Goal: Task Accomplishment & Management: Manage account settings

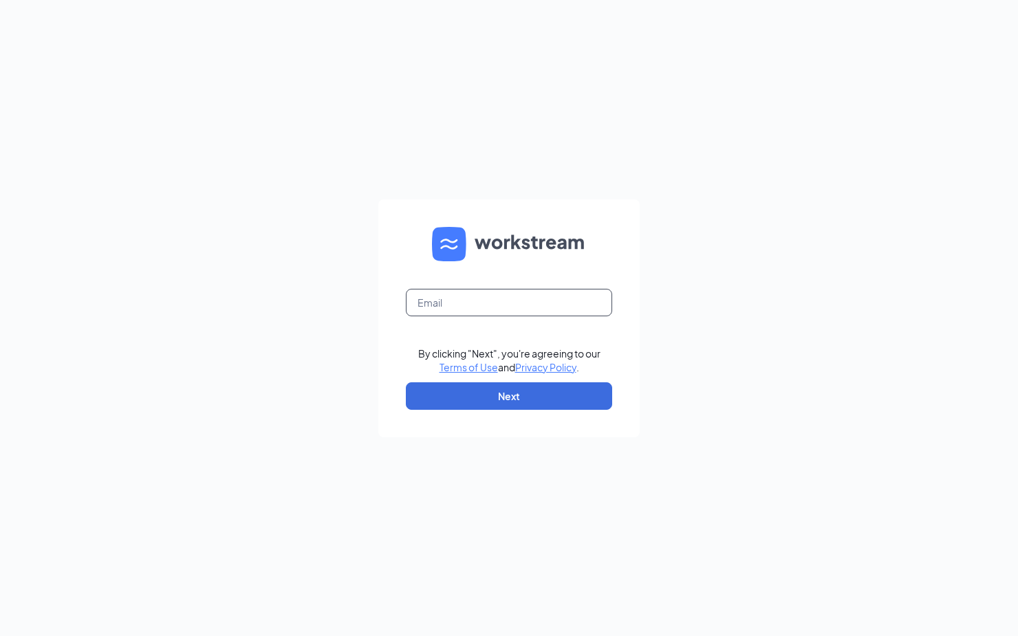
click at [508, 301] on input "text" at bounding box center [509, 303] width 206 height 28
type input "[PERSON_NAME][EMAIL_ADDRESS][DOMAIN_NAME]"
click at [514, 394] on button "Next" at bounding box center [509, 396] width 206 height 28
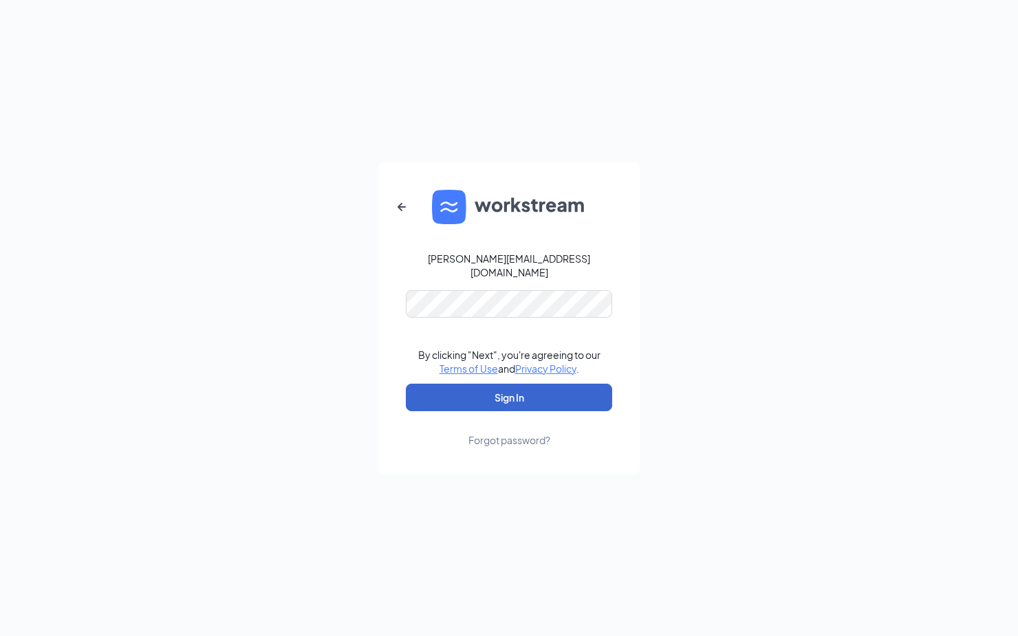
click at [533, 389] on button "Sign In" at bounding box center [509, 398] width 206 height 28
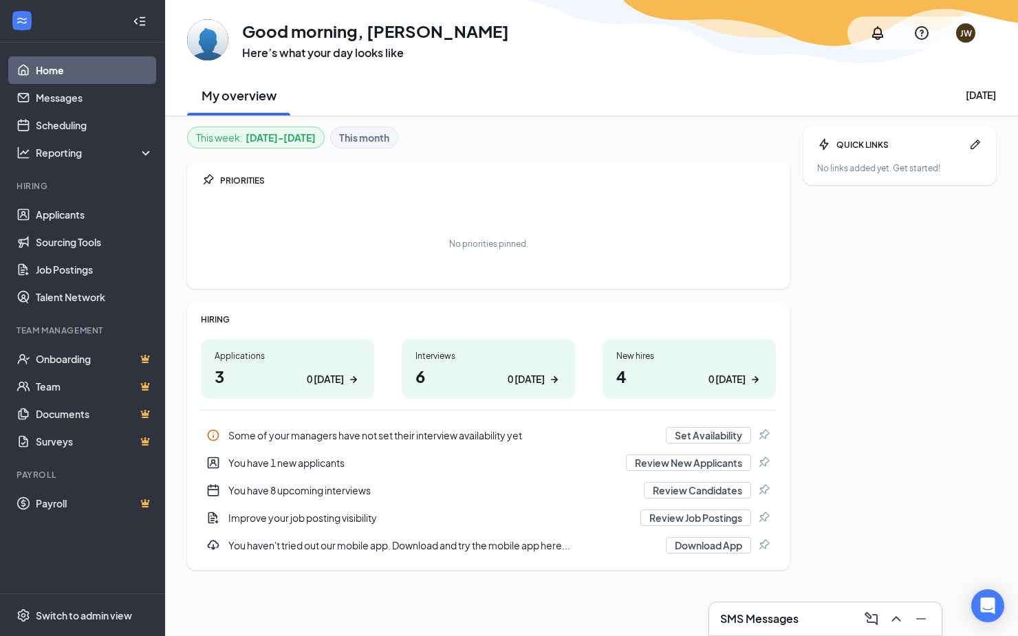
click at [287, 370] on h1 "3 0 [DATE]" at bounding box center [288, 376] width 146 height 23
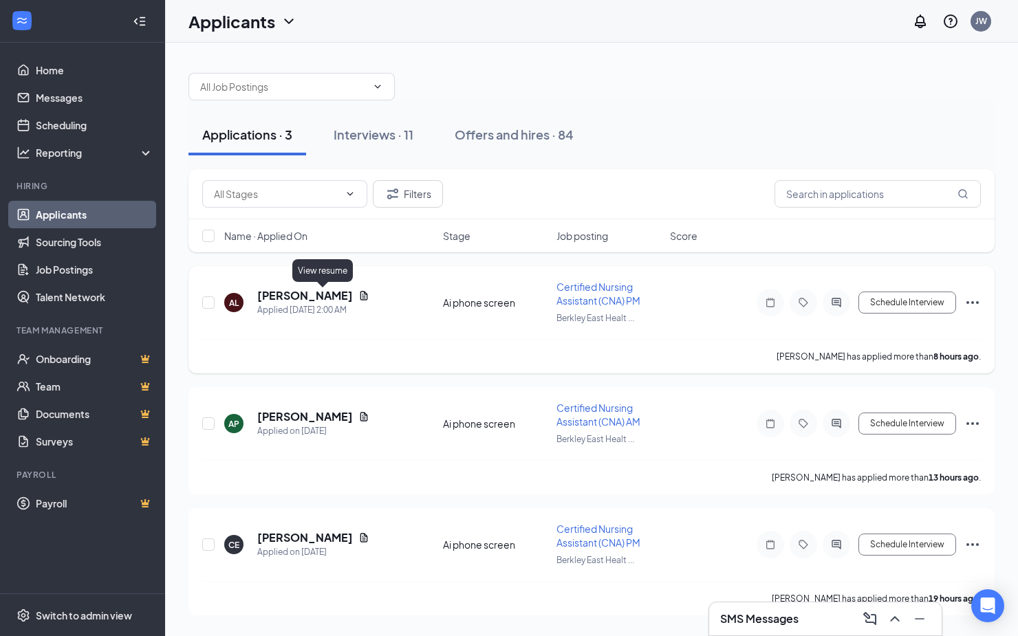
click at [358, 296] on icon "Document" at bounding box center [363, 295] width 11 height 11
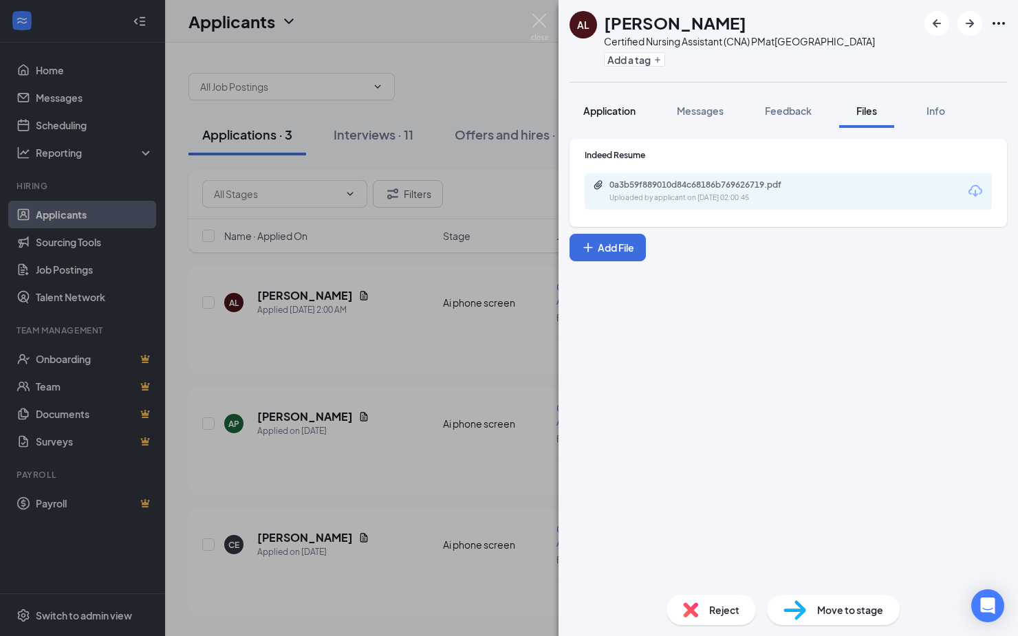
click at [613, 117] on span "Application" at bounding box center [609, 111] width 52 height 12
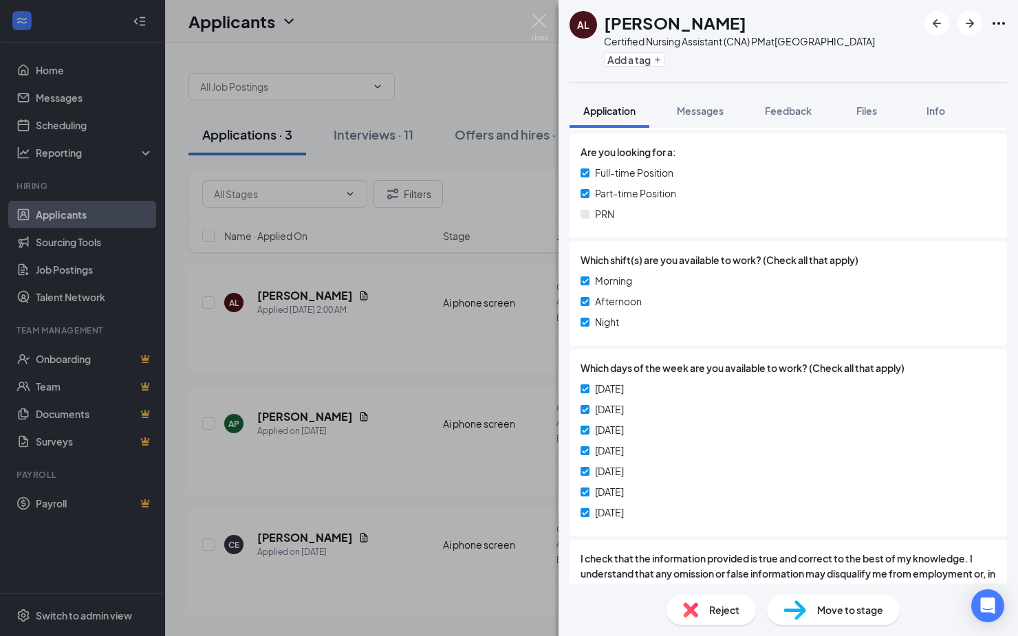
scroll to position [840, 0]
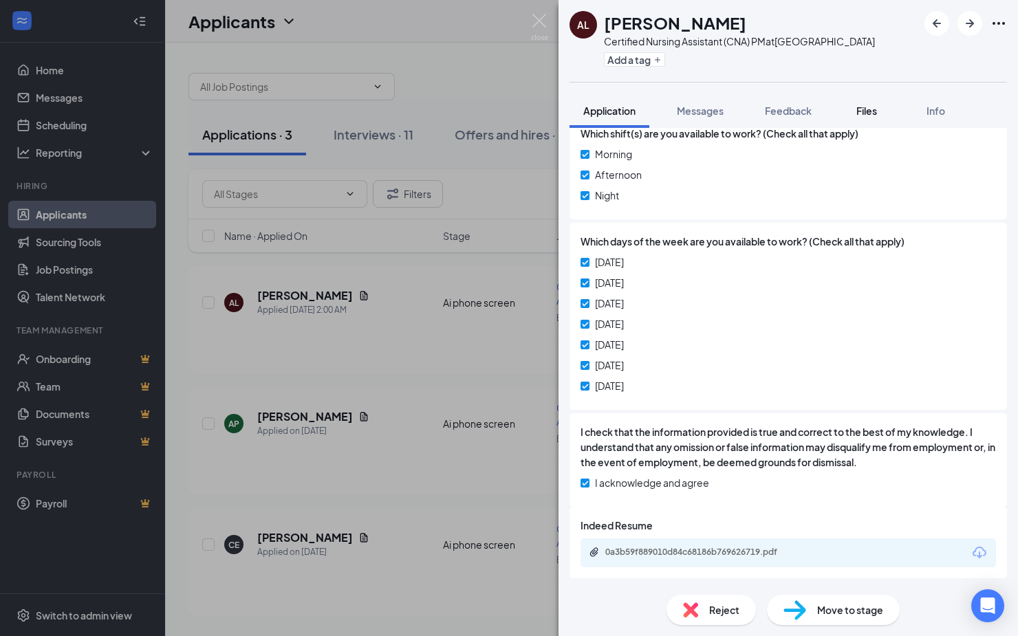
click at [862, 117] on span "Files" at bounding box center [866, 111] width 21 height 12
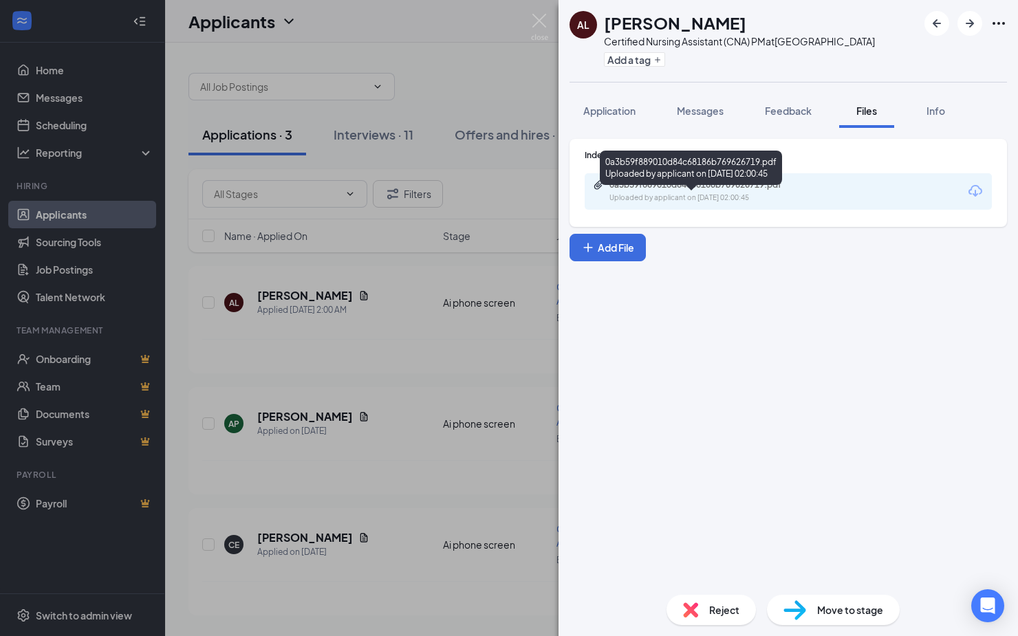
click at [753, 204] on div "Uploaded by applicant on [DATE] 02:00:45" at bounding box center [712, 198] width 206 height 11
